Goal: Information Seeking & Learning: Learn about a topic

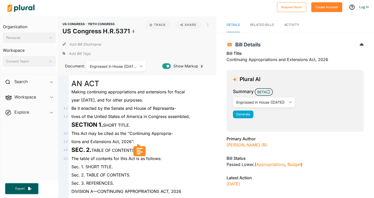
click at [325, 91] on span "Summary BETA" at bounding box center [295, 92] width 124 height 9
click at [289, 102] on icon "ic_keyboard_arrow_down" at bounding box center [289, 102] width 5 height 2
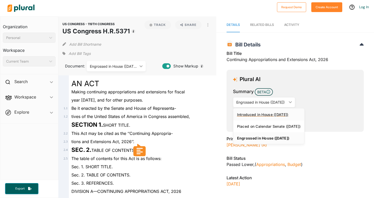
click at [271, 112] on link "Introduced in House ([DATE])" at bounding box center [268, 114] width 71 height 12
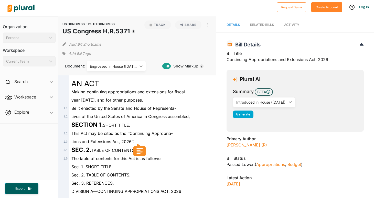
click at [323, 113] on div "Generate" at bounding box center [295, 114] width 124 height 8
click at [266, 24] on div "RELATED BILLS" at bounding box center [262, 24] width 24 height 5
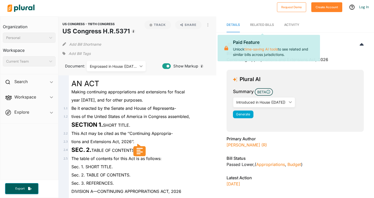
click at [306, 92] on span "Summary BETA" at bounding box center [295, 92] width 124 height 9
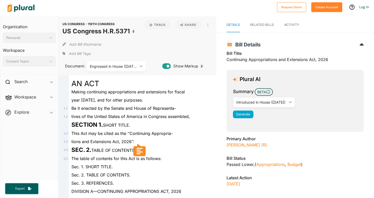
click at [19, 8] on img at bounding box center [21, 8] width 36 height 18
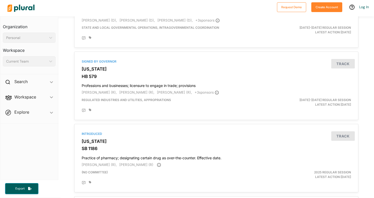
scroll to position [235, 0]
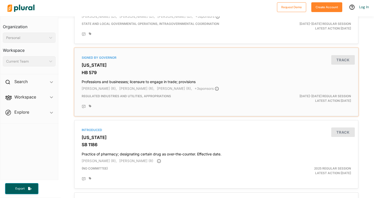
click at [104, 58] on div "Signed by Governor" at bounding box center [216, 57] width 269 height 5
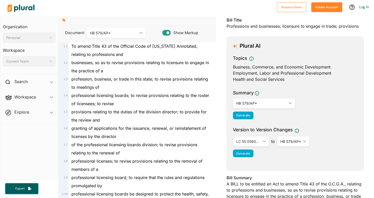
scroll to position [42, 0]
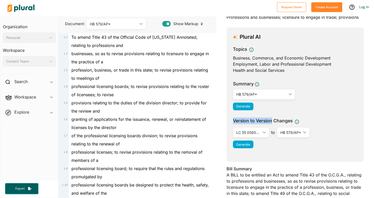
drag, startPoint x: 233, startPoint y: 120, endPoint x: 271, endPoint y: 122, distance: 38.2
click at [271, 122] on span "Version to Version Changes" at bounding box center [263, 120] width 60 height 7
copy span "Version to Version"
